Goal: Find specific page/section: Find specific page/section

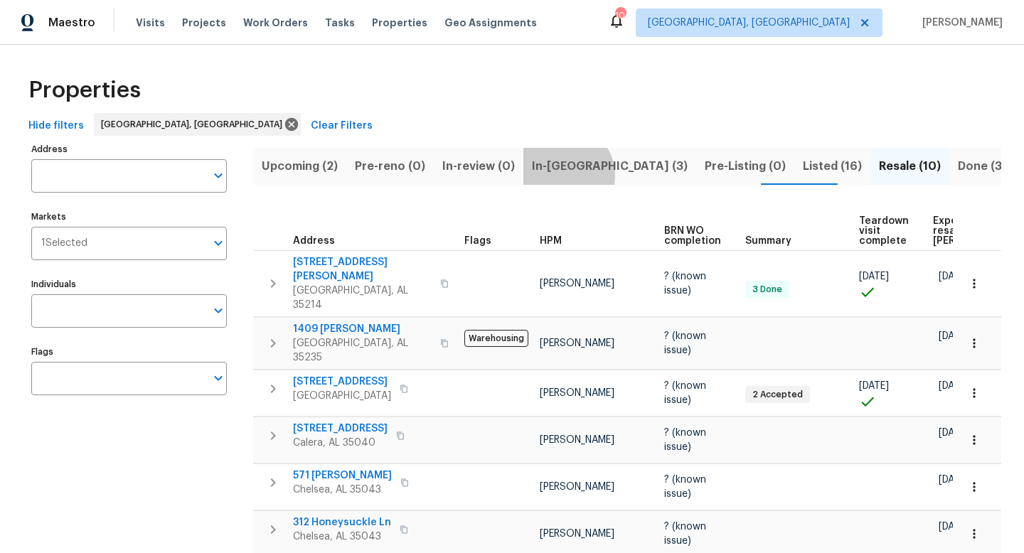
click at [558, 175] on span "In-[GEOGRAPHIC_DATA] (3)" at bounding box center [610, 166] width 156 height 20
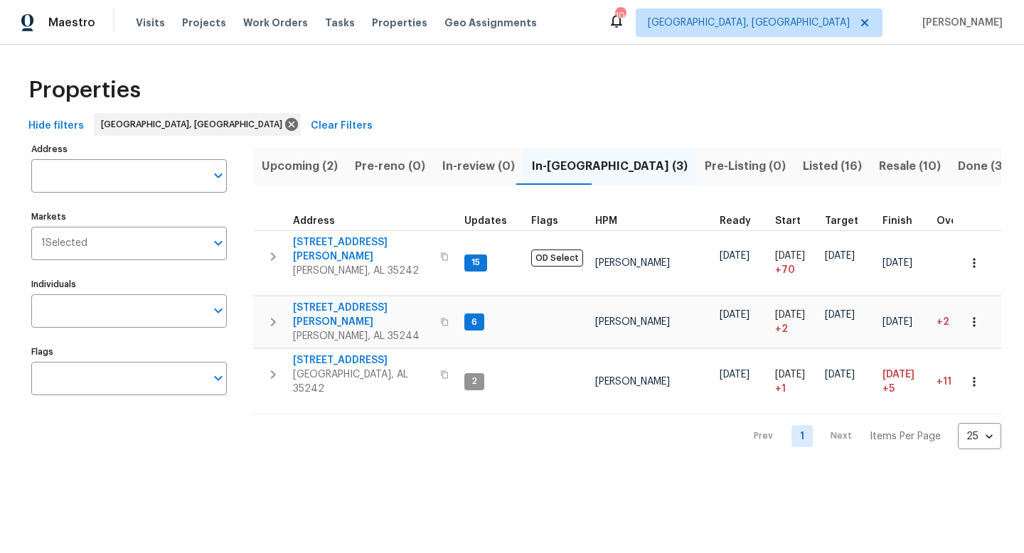
click at [319, 165] on span "Upcoming (2)" at bounding box center [300, 166] width 76 height 20
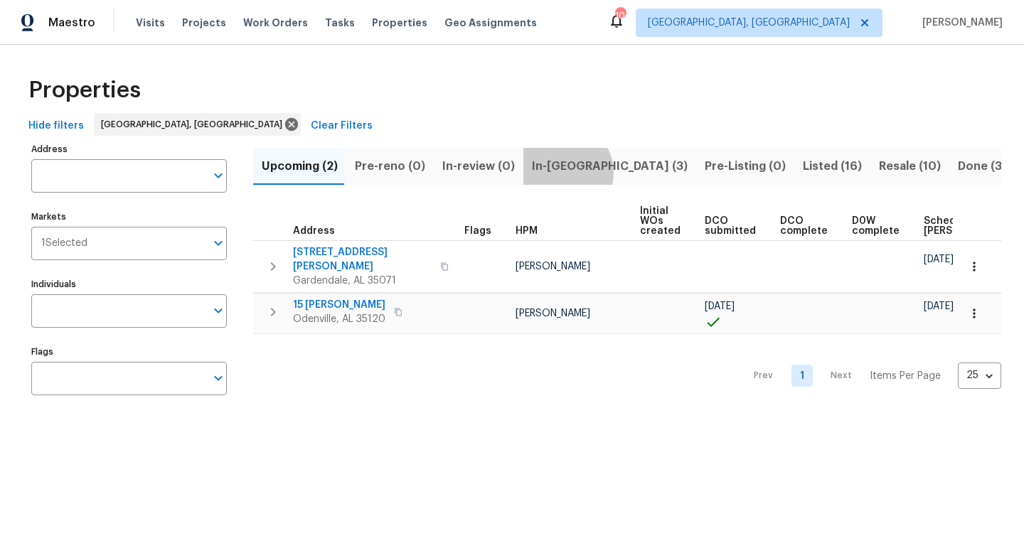
click at [558, 172] on span "In-[GEOGRAPHIC_DATA] (3)" at bounding box center [610, 166] width 156 height 20
